Goal: Use online tool/utility: Utilize a website feature to perform a specific function

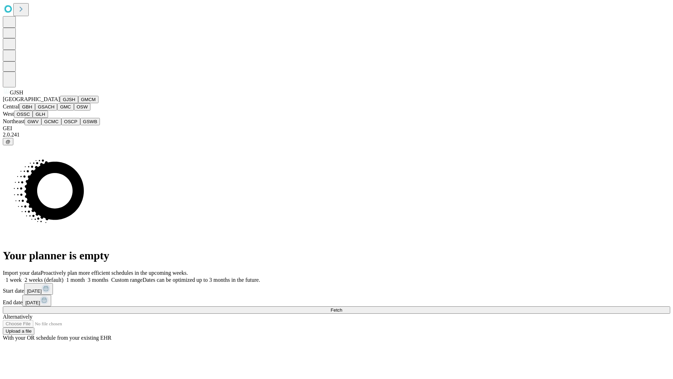
click at [60, 103] on button "GJSH" at bounding box center [69, 99] width 18 height 7
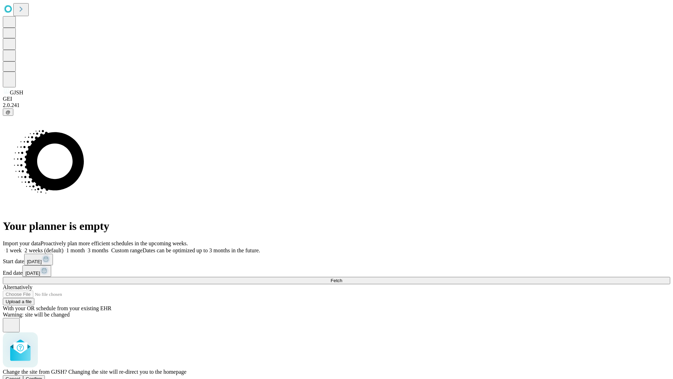
click at [42, 376] on span "Confirm" at bounding box center [34, 378] width 16 height 5
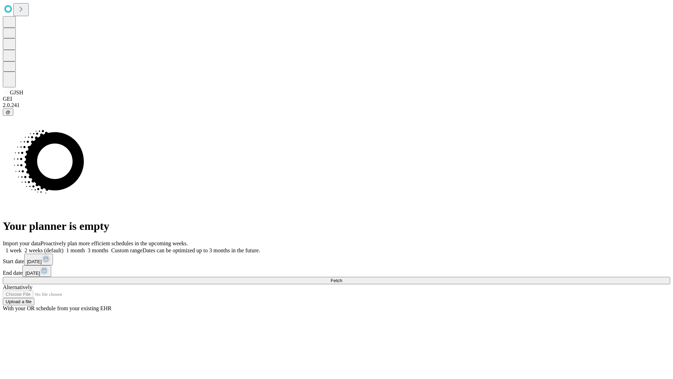
click at [85, 247] on label "1 month" at bounding box center [73, 250] width 21 height 6
click at [342, 278] on span "Fetch" at bounding box center [337, 280] width 12 height 5
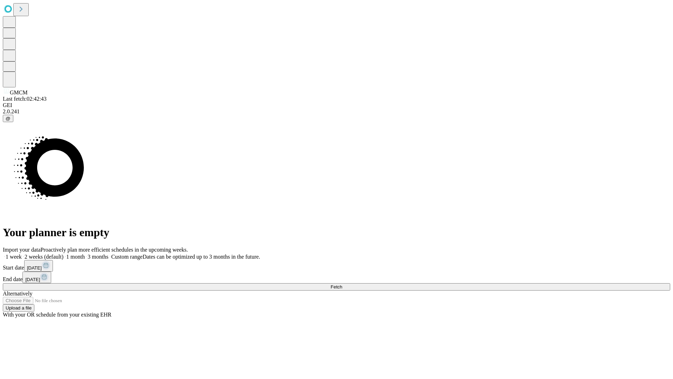
click at [85, 253] on label "1 month" at bounding box center [73, 256] width 21 height 6
click at [342, 284] on span "Fetch" at bounding box center [337, 286] width 12 height 5
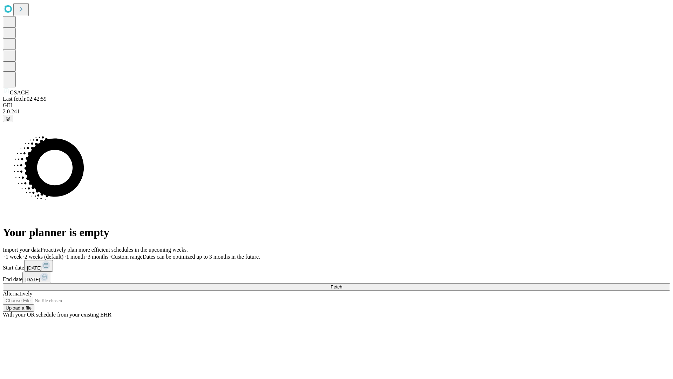
click at [85, 253] on label "1 month" at bounding box center [73, 256] width 21 height 6
click at [342, 284] on span "Fetch" at bounding box center [337, 286] width 12 height 5
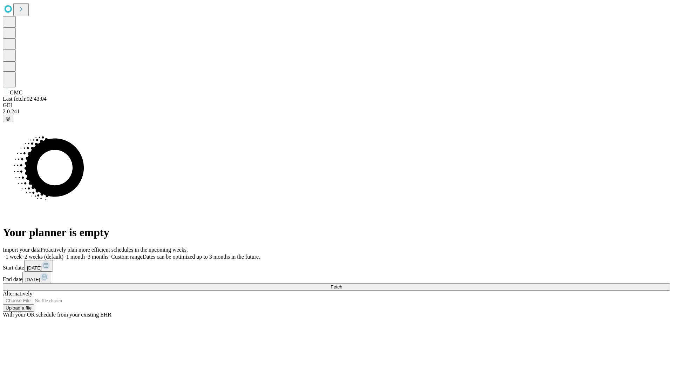
click at [342, 284] on span "Fetch" at bounding box center [337, 286] width 12 height 5
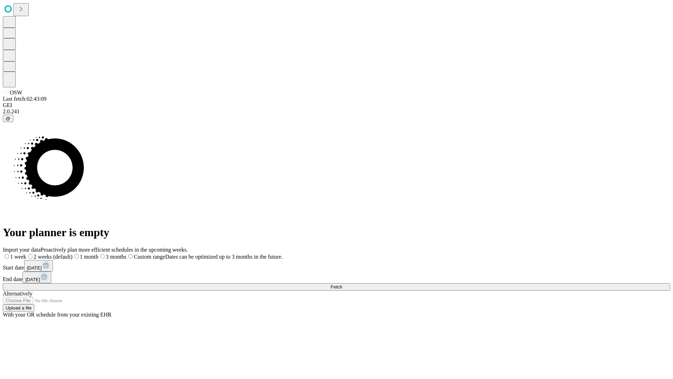
click at [342, 284] on span "Fetch" at bounding box center [337, 286] width 12 height 5
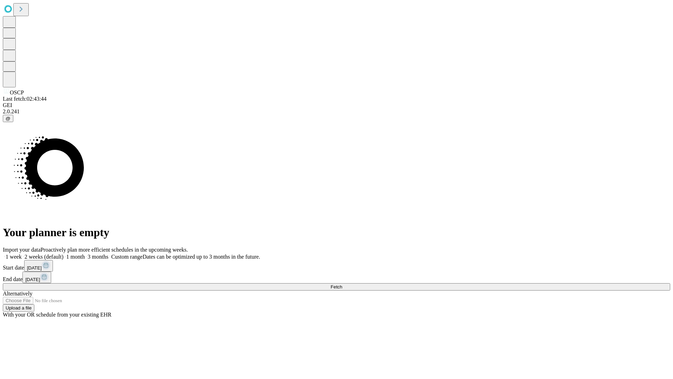
click at [342, 284] on span "Fetch" at bounding box center [337, 286] width 12 height 5
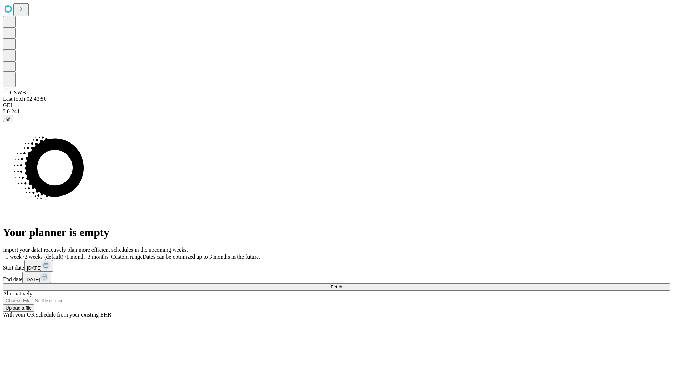
click at [85, 253] on label "1 month" at bounding box center [73, 256] width 21 height 6
click at [342, 284] on span "Fetch" at bounding box center [337, 286] width 12 height 5
